Goal: Find specific page/section: Find specific page/section

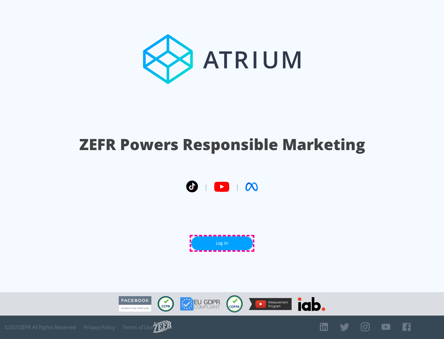
click at [222, 243] on link "Log In" at bounding box center [222, 243] width 62 height 14
